Goal: Register for event/course

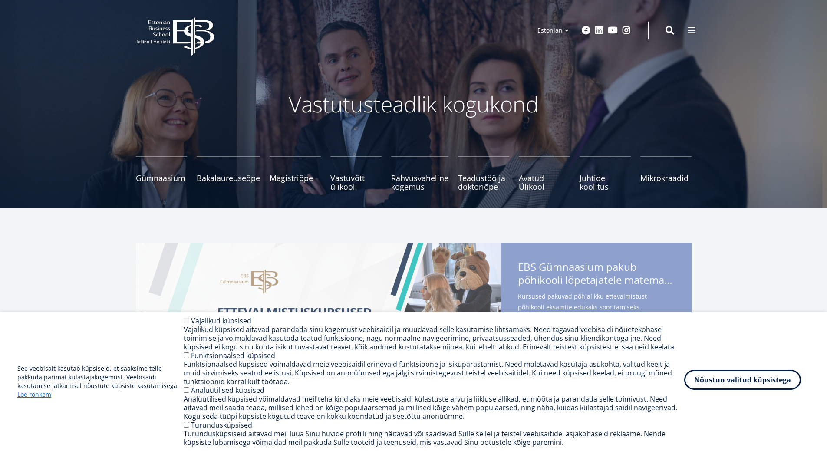
click at [728, 384] on button "Nõustun valitud küpsistega" at bounding box center [742, 380] width 117 height 20
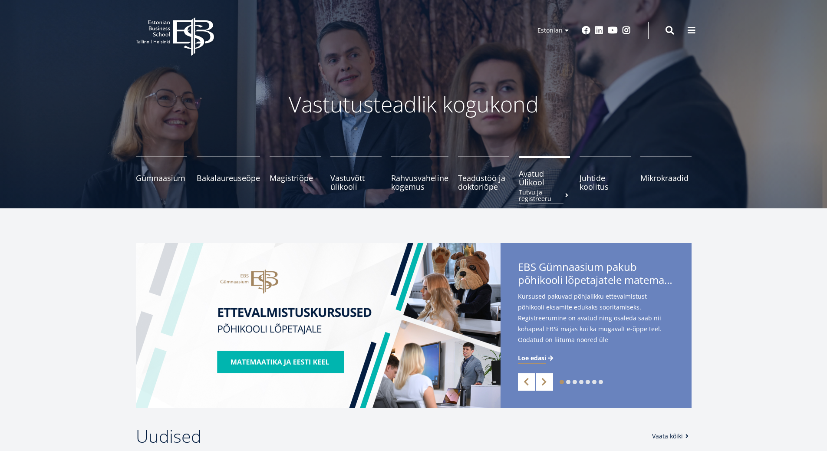
click at [533, 182] on span "Avatud Ülikool Tutvu ja registreeru" at bounding box center [544, 177] width 51 height 17
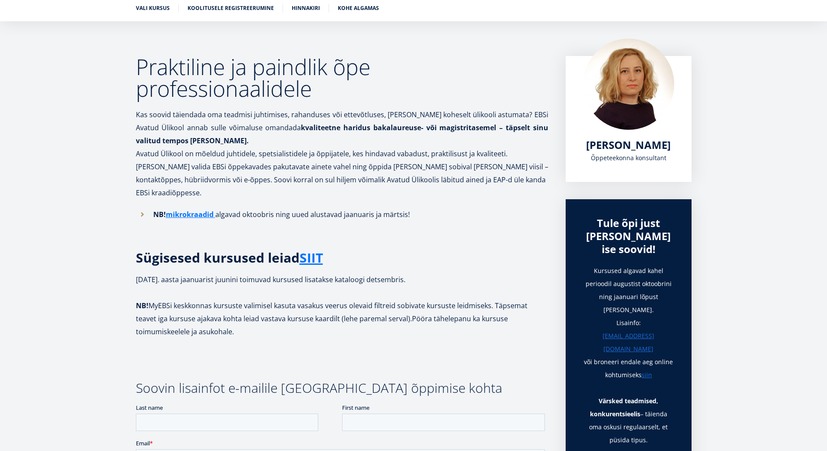
scroll to position [174, 0]
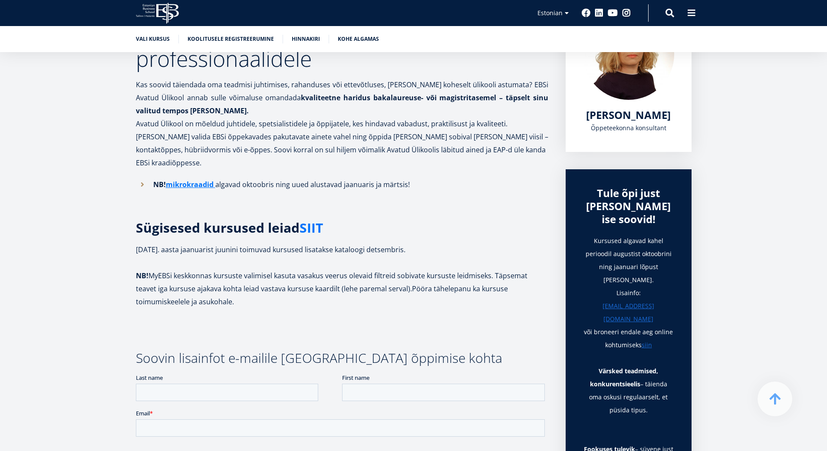
click at [320, 221] on link "SIIT" at bounding box center [311, 227] width 23 height 13
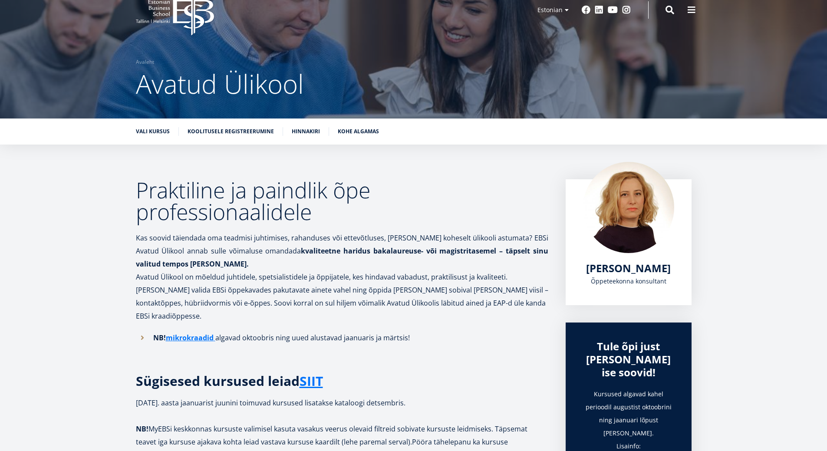
scroll to position [10, 0]
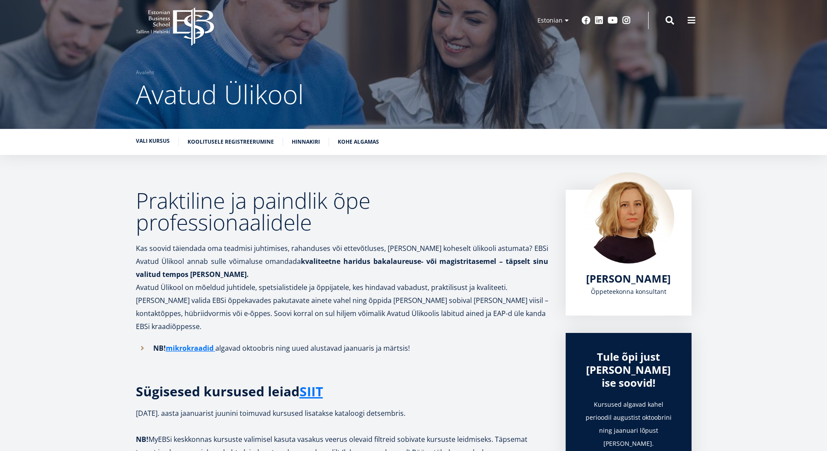
click at [152, 140] on link "Vali kursus" at bounding box center [153, 141] width 34 height 9
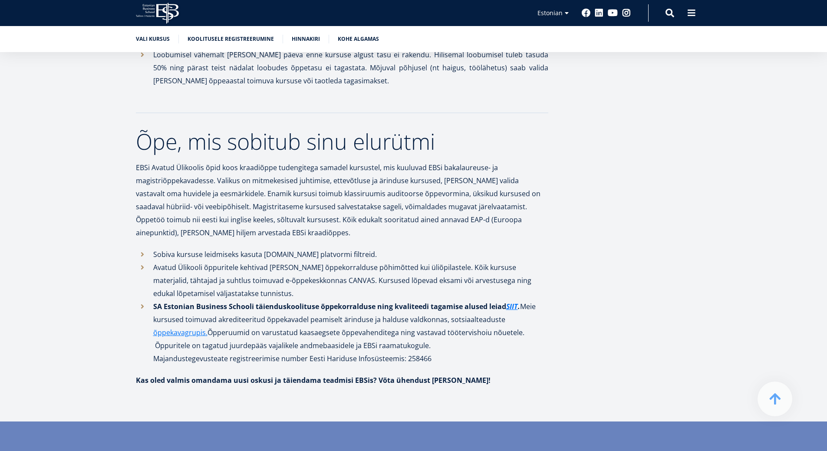
scroll to position [1108, 0]
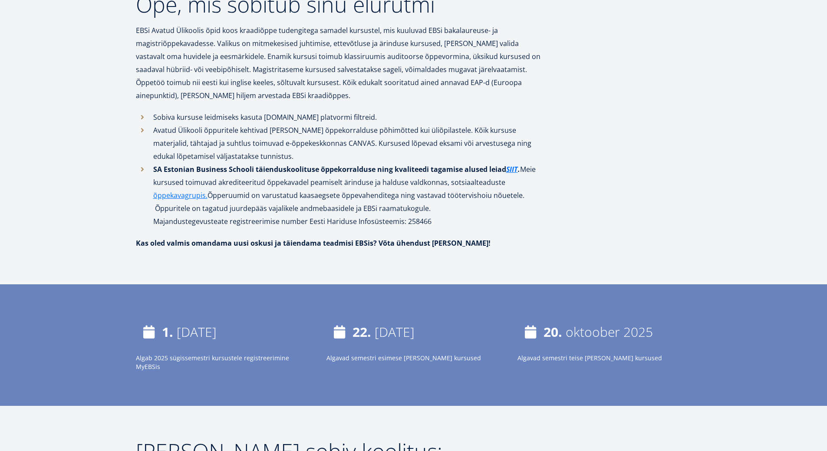
scroll to position [10, 0]
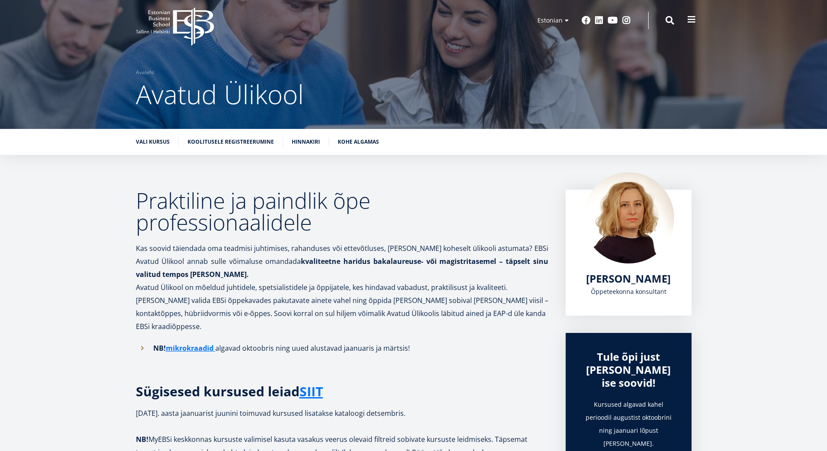
click at [687, 20] on button at bounding box center [691, 19] width 17 height 17
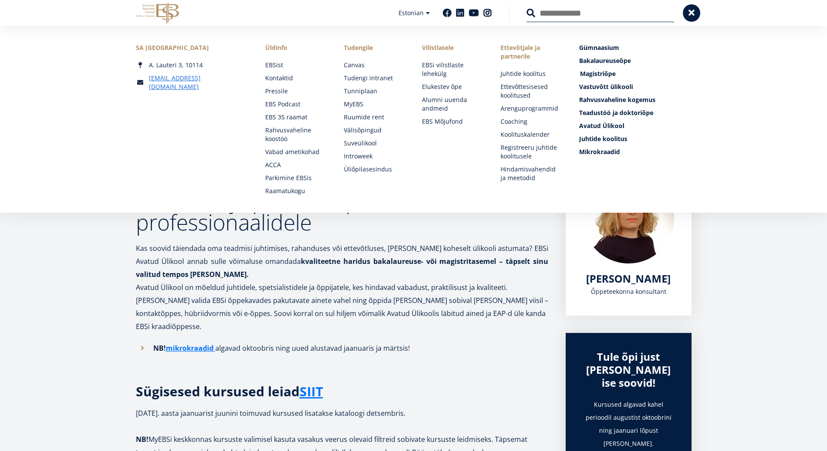
click at [590, 74] on span "Magistriõpe Tutvu ja registreeru" at bounding box center [598, 73] width 36 height 8
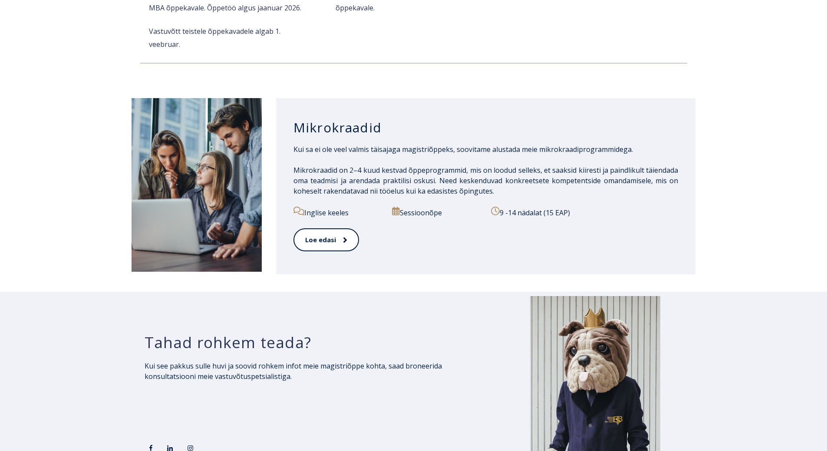
scroll to position [1433, 0]
